Goal: Manage account settings

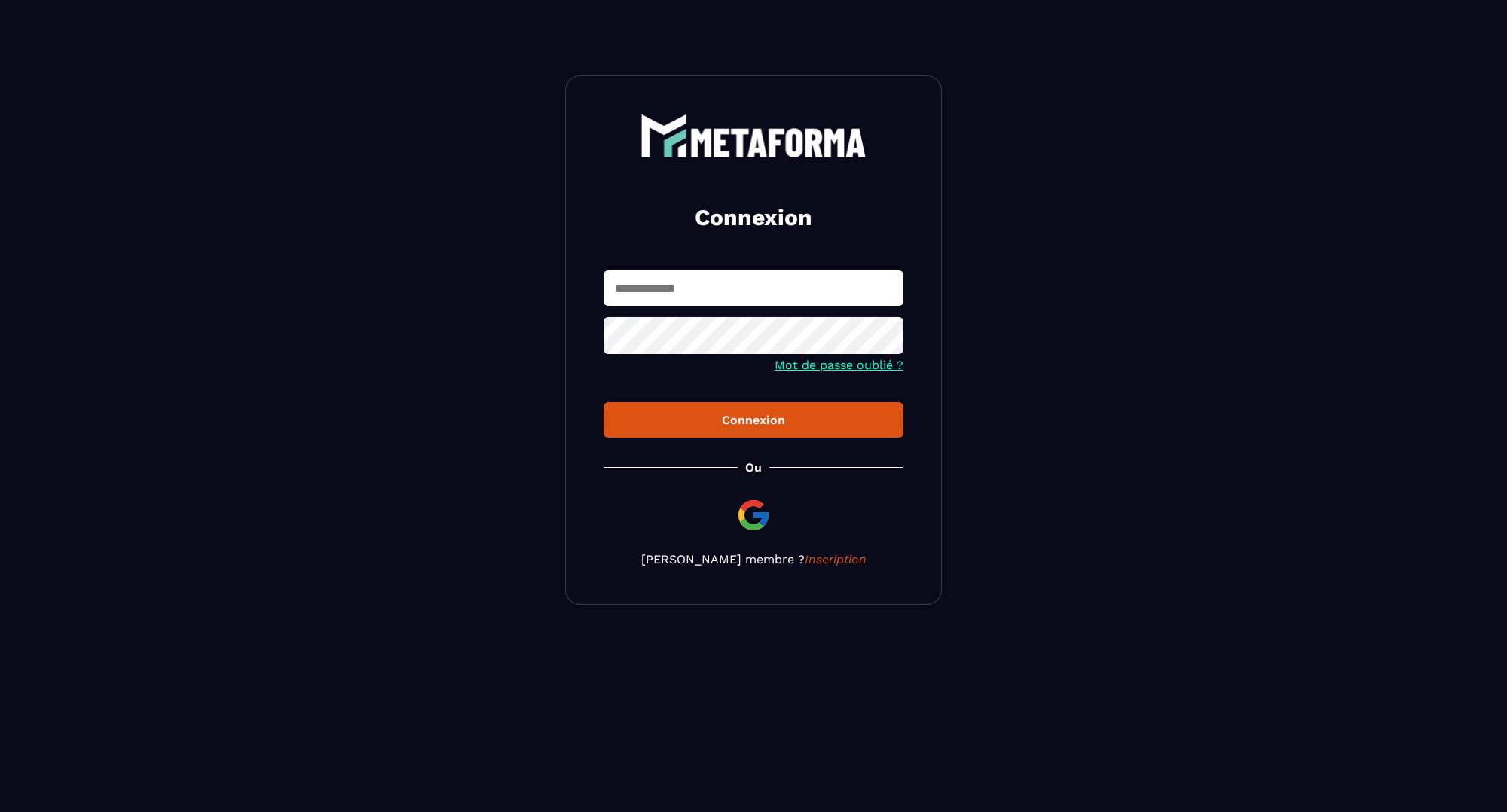
click at [771, 298] on input "text" at bounding box center [754, 288] width 300 height 36
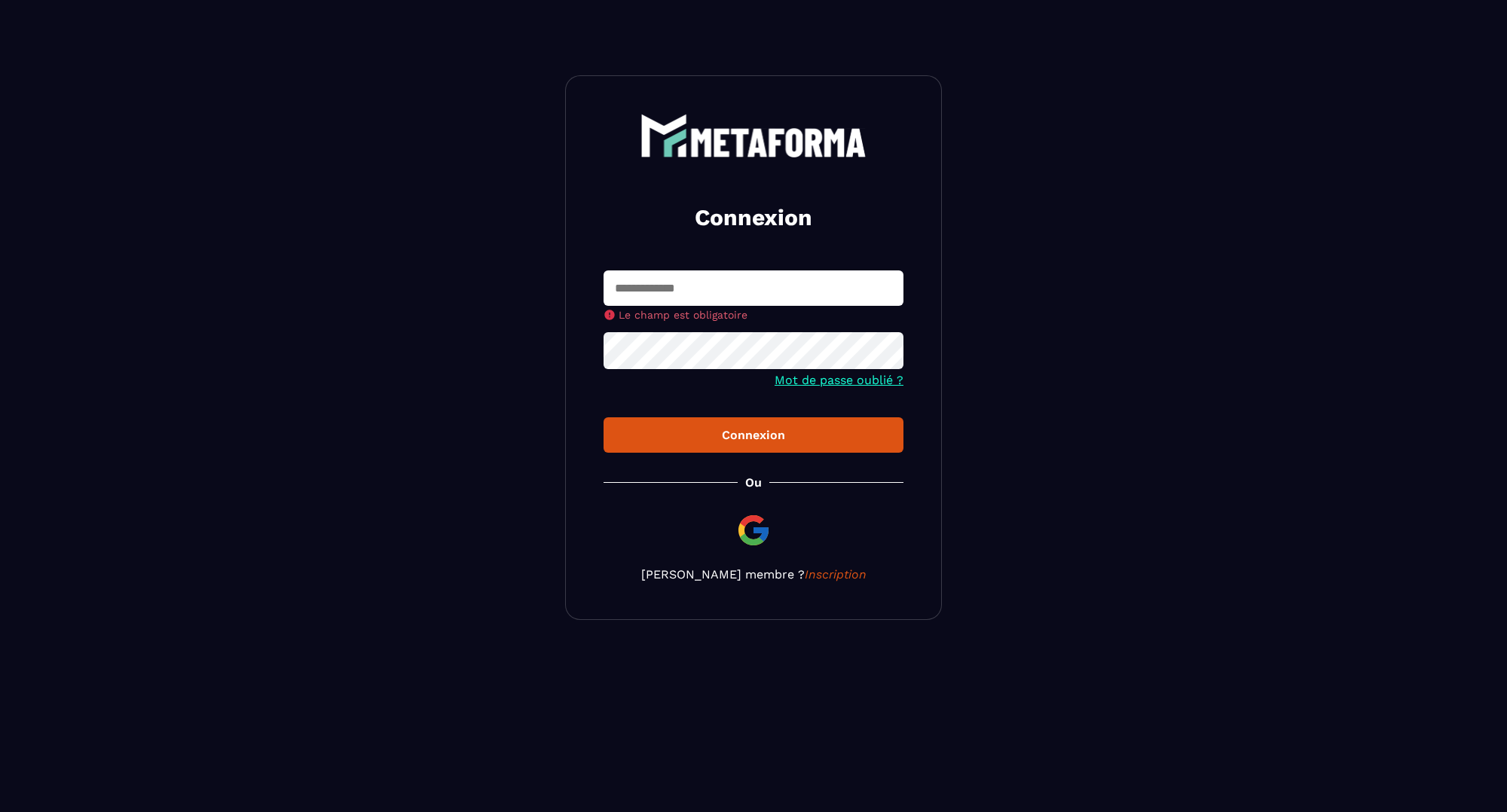
click at [0, 695] on nordpass-portal at bounding box center [0, 695] width 0 height 0
type input "**********"
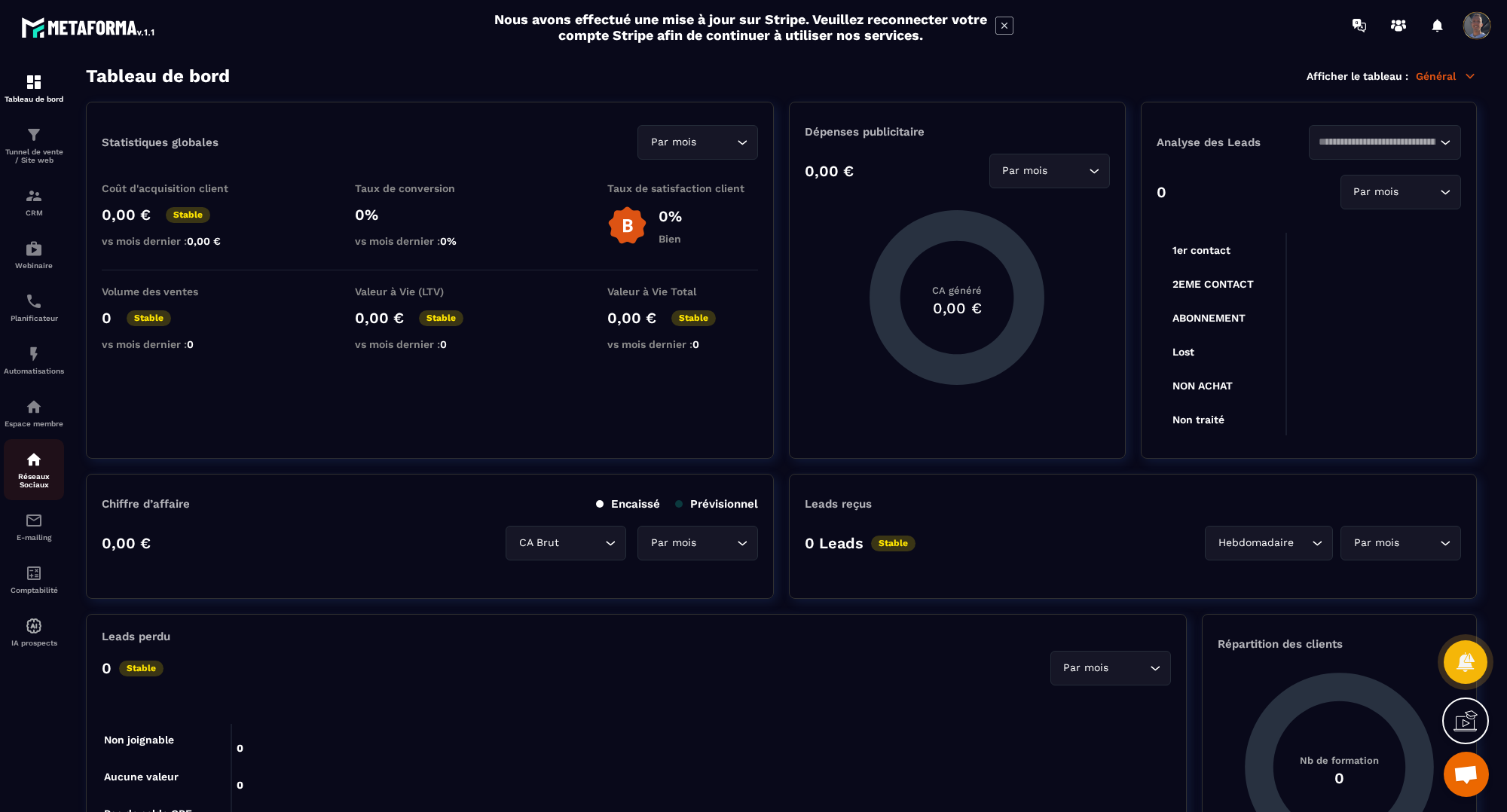
click at [35, 473] on p "Réseaux Sociaux" at bounding box center [34, 480] width 61 height 17
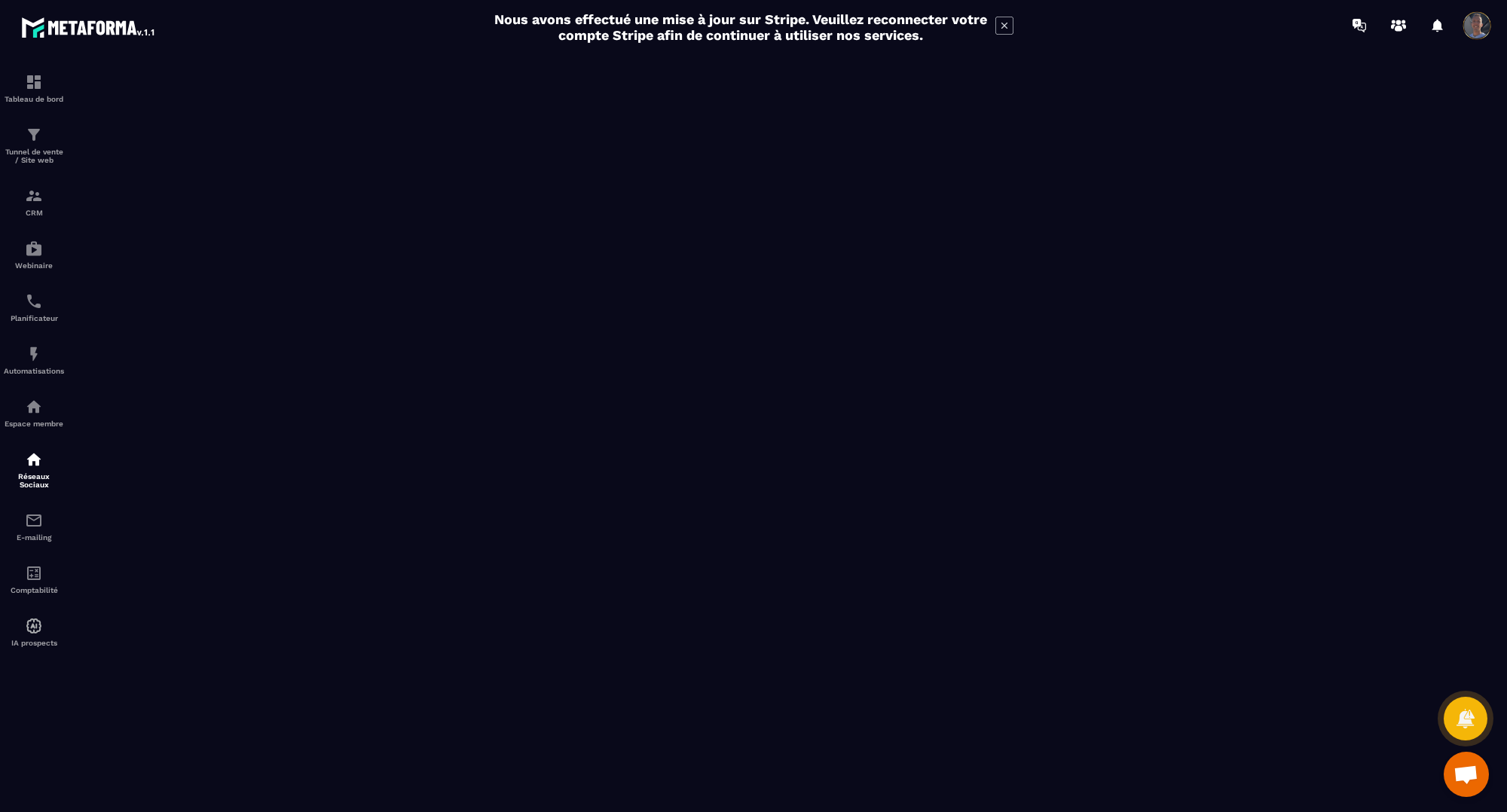
click at [1008, 22] on icon at bounding box center [1004, 26] width 18 height 18
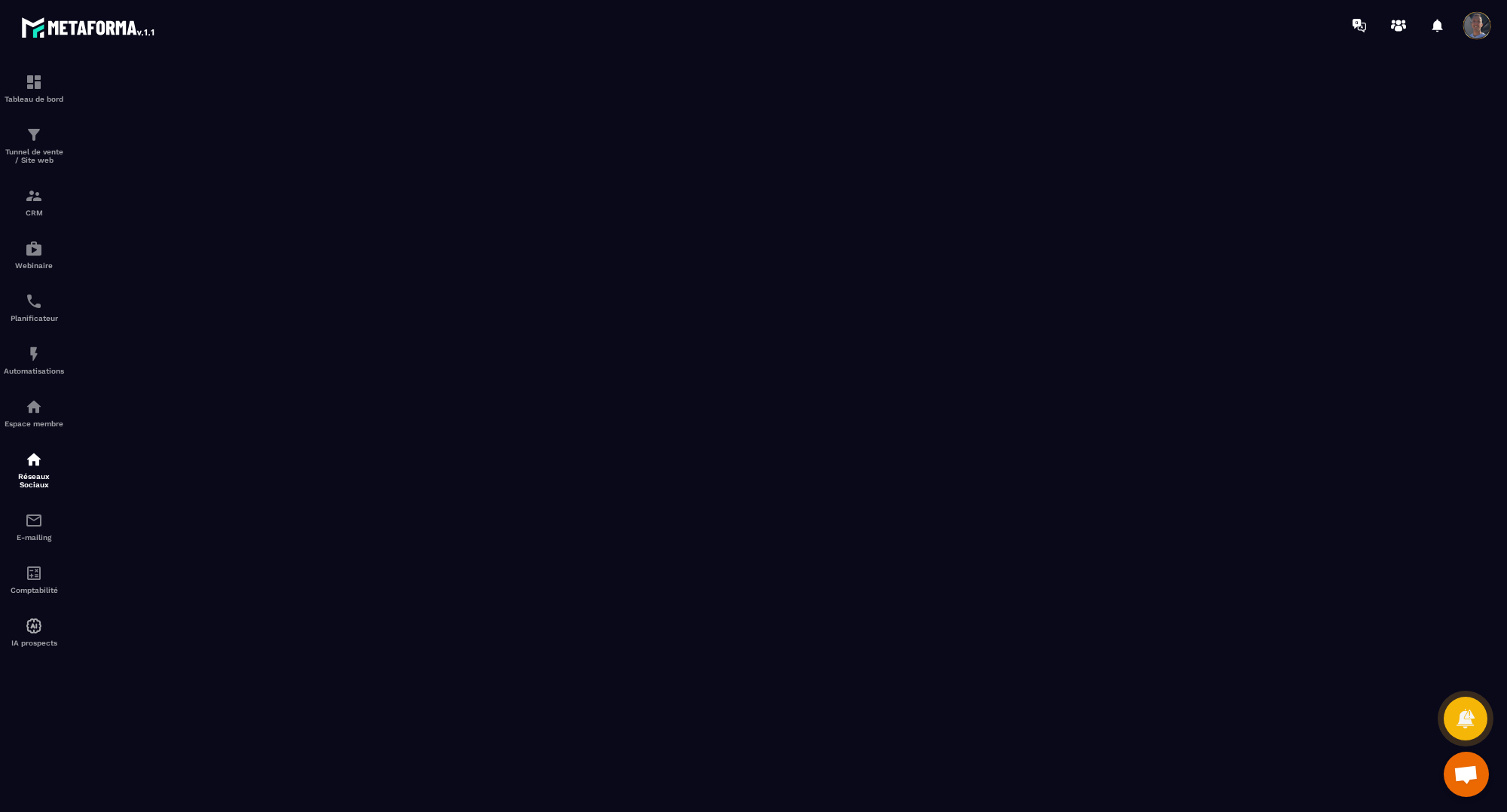
click at [1467, 32] on span at bounding box center [1478, 26] width 30 height 30
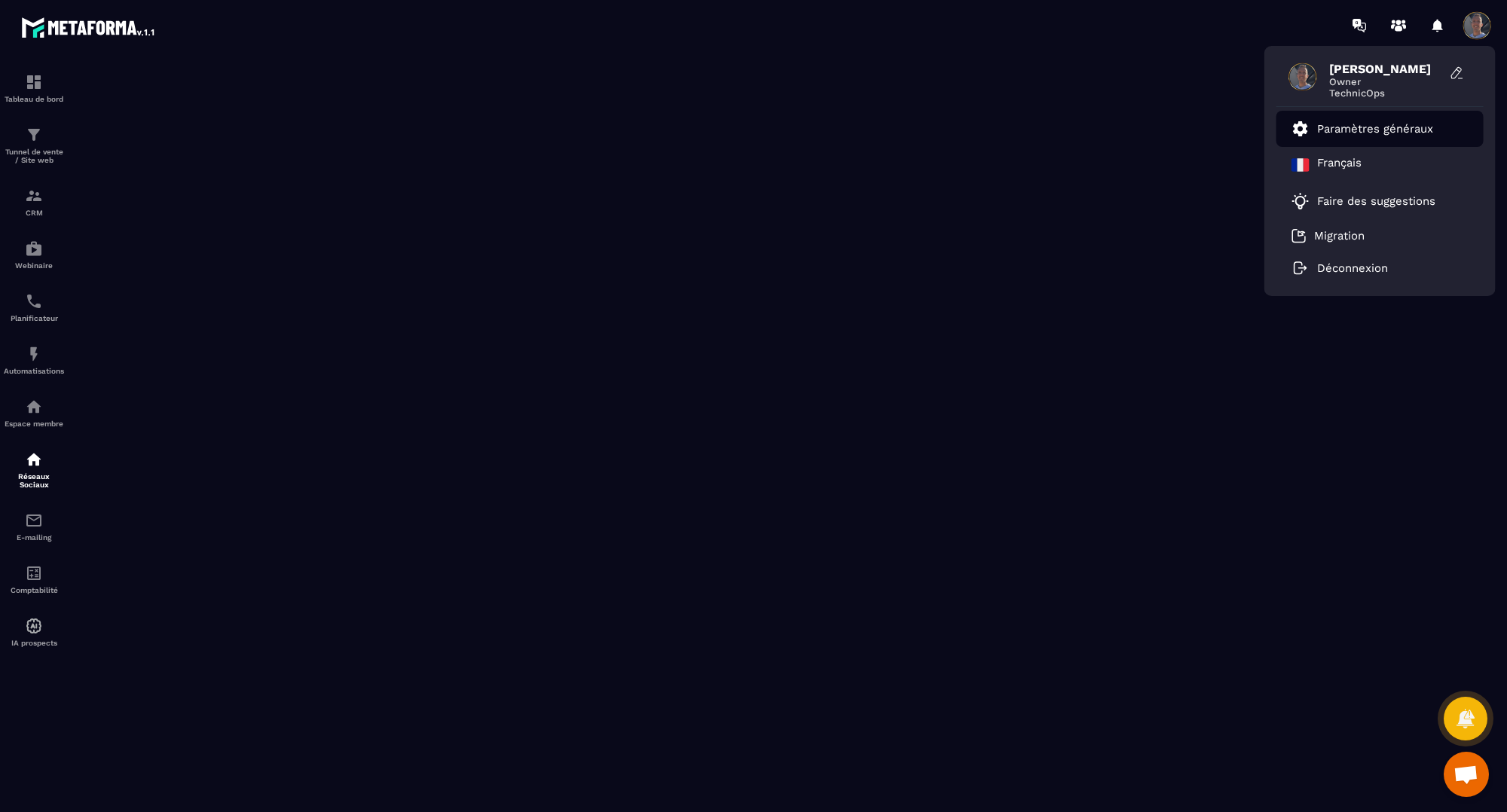
click at [1358, 128] on p "Paramètres généraux" at bounding box center [1376, 128] width 116 height 13
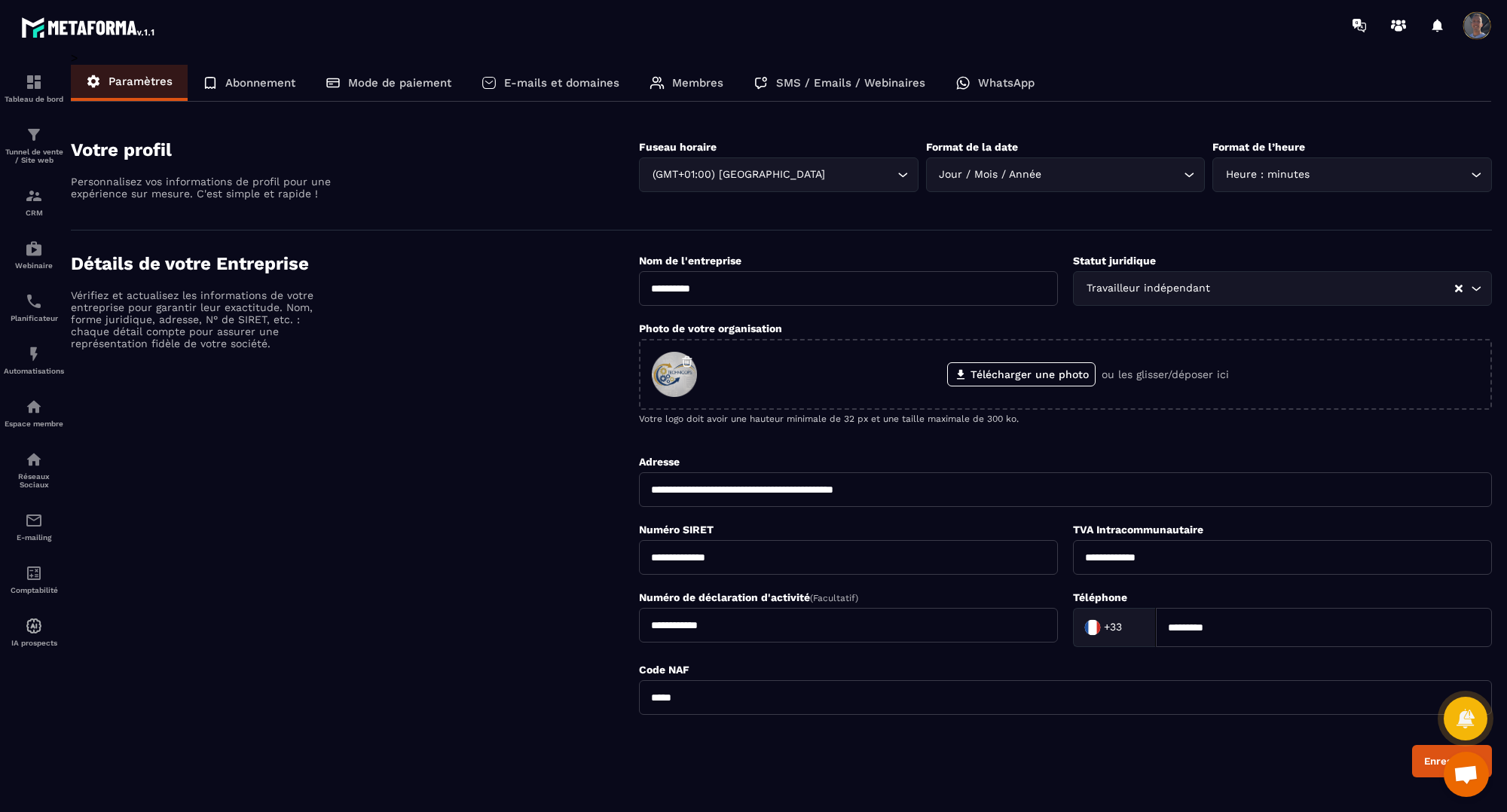
click at [370, 84] on p "Mode de paiement" at bounding box center [400, 82] width 104 height 13
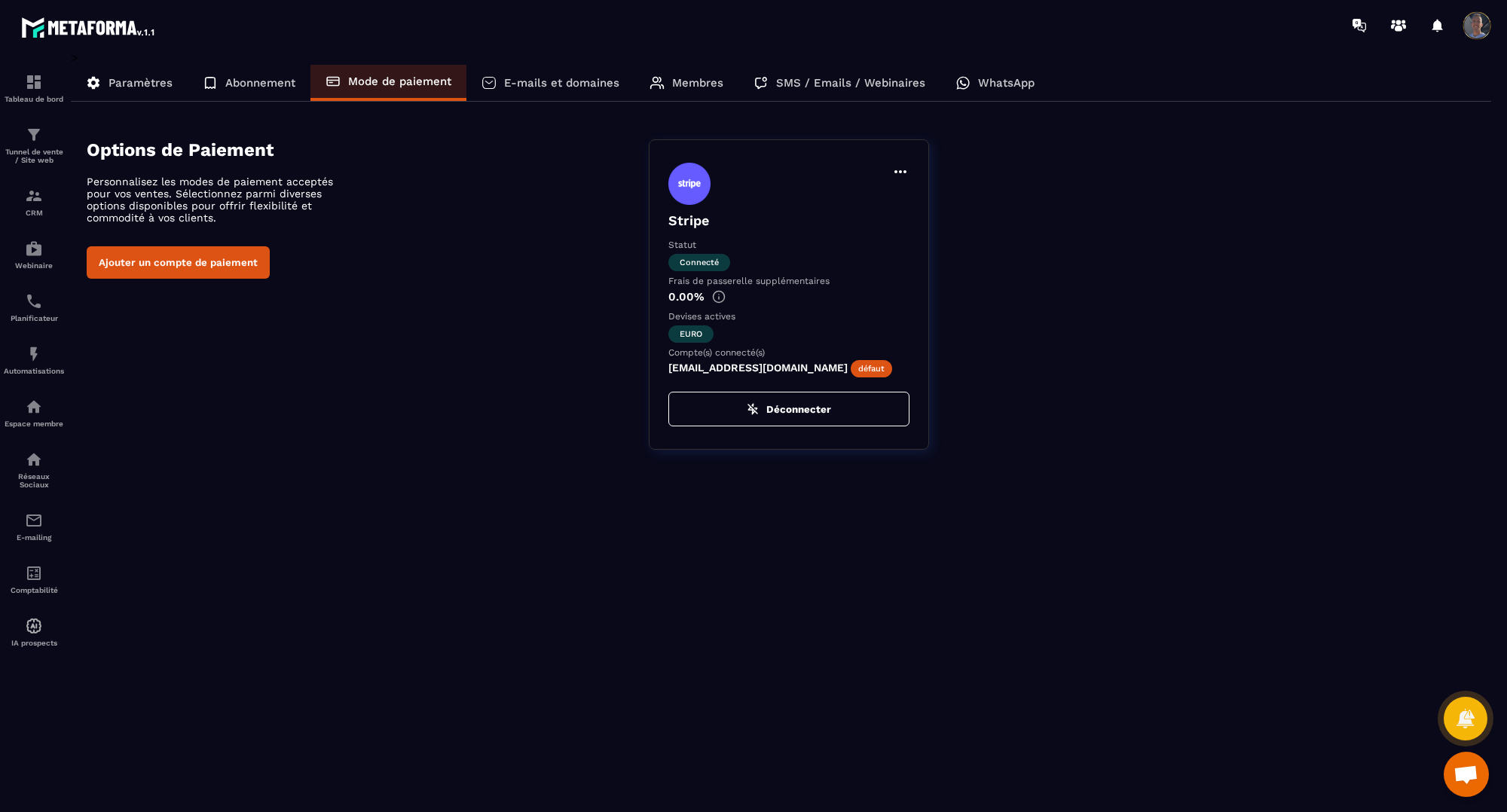
click at [895, 163] on icon at bounding box center [901, 171] width 18 height 18
click at [868, 205] on button "Définir par défaut" at bounding box center [837, 203] width 133 height 27
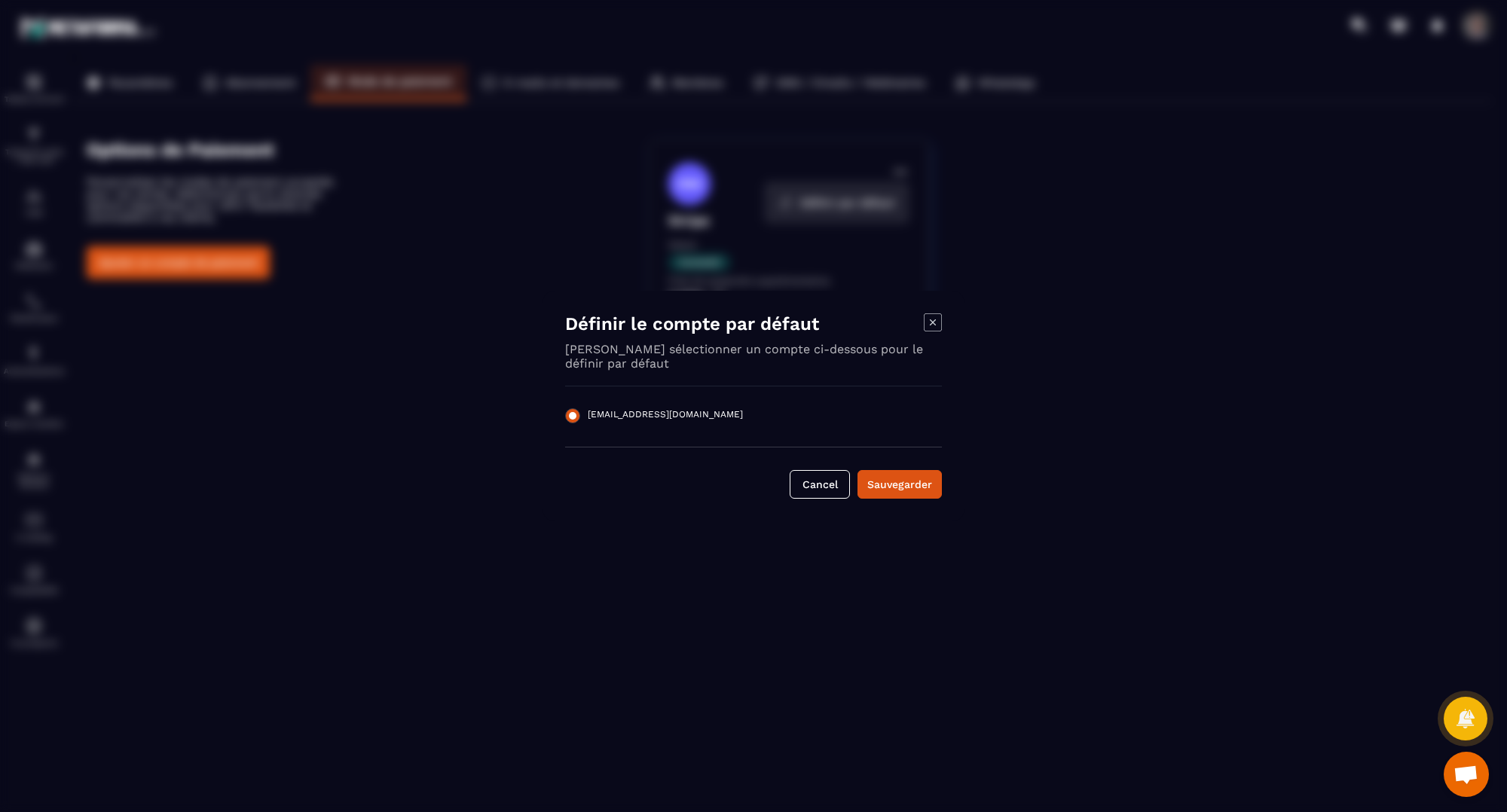
click at [599, 412] on span "[EMAIL_ADDRESS][DOMAIN_NAME]" at bounding box center [665, 416] width 155 height 15
click at [895, 483] on div "Sauvegarder" at bounding box center [900, 484] width 65 height 15
